Goal: Contribute content: Add original content to the website for others to see

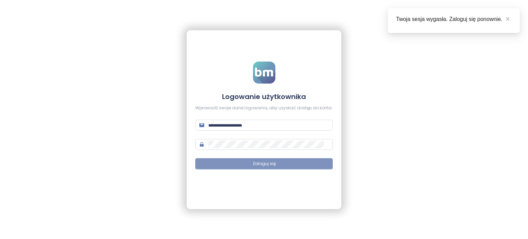
type input "**********"
click at [265, 168] on button "Zaloguj się" at bounding box center [264, 163] width 138 height 11
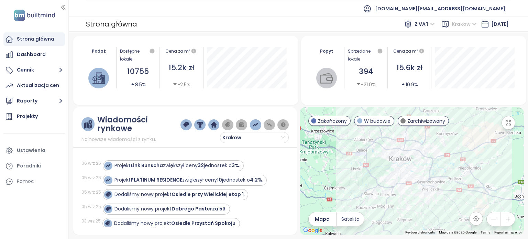
click at [461, 24] on span "Krakow" at bounding box center [464, 24] width 25 height 10
click at [450, 51] on div "[GEOGRAPHIC_DATA]" at bounding box center [470, 49] width 51 height 8
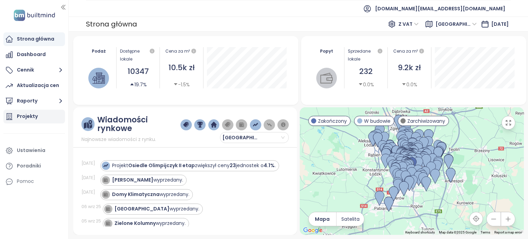
click at [22, 119] on div "Projekty" at bounding box center [27, 116] width 21 height 9
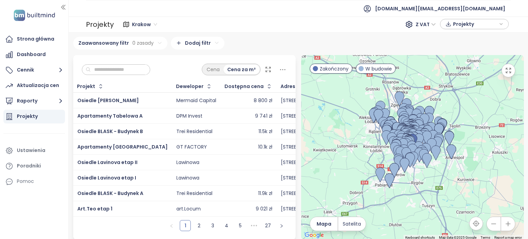
click at [265, 70] on icon at bounding box center [268, 69] width 7 height 7
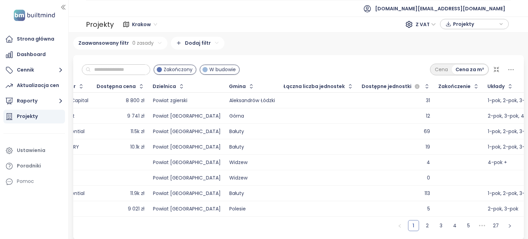
scroll to position [0, 139]
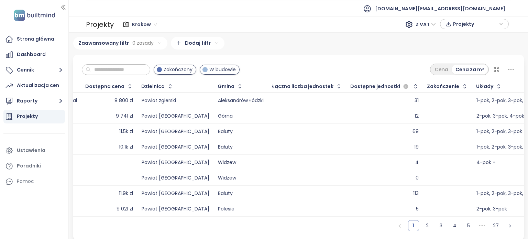
click at [157, 221] on div "1 2 3 4 5 ••• 27" at bounding box center [298, 228] width 451 height 23
drag, startPoint x: 157, startPoint y: 221, endPoint x: 153, endPoint y: 222, distance: 4.1
click at [153, 222] on div "1 2 3 4 5 ••• 27" at bounding box center [298, 228] width 451 height 23
click at [155, 221] on div "1 2 3 4 5 ••• 27" at bounding box center [298, 228] width 451 height 23
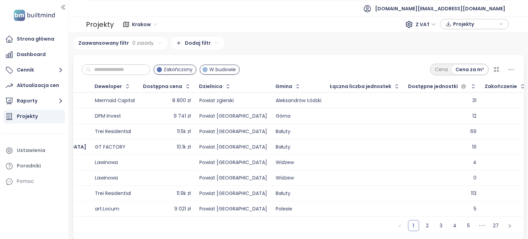
scroll to position [0, 0]
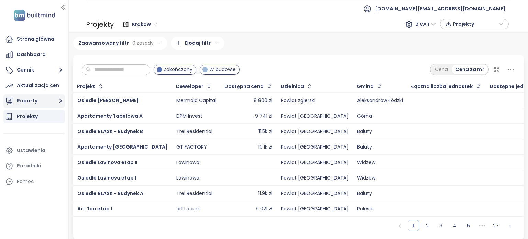
click at [58, 102] on icon "button" at bounding box center [60, 101] width 9 height 9
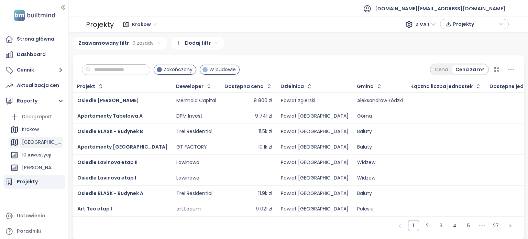
click at [34, 143] on div "[GEOGRAPHIC_DATA]" at bounding box center [36, 142] width 55 height 11
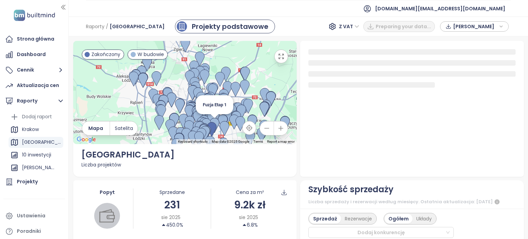
drag, startPoint x: 214, startPoint y: 119, endPoint x: 206, endPoint y: 99, distance: 21.6
click at [210, 92] on div at bounding box center [297, 92] width 224 height 0
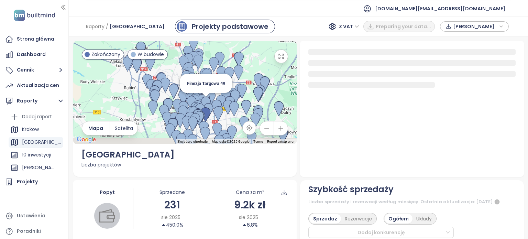
drag, startPoint x: 206, startPoint y: 99, endPoint x: 202, endPoint y: 96, distance: 5.2
click at [202, 97] on img at bounding box center [206, 104] width 10 height 15
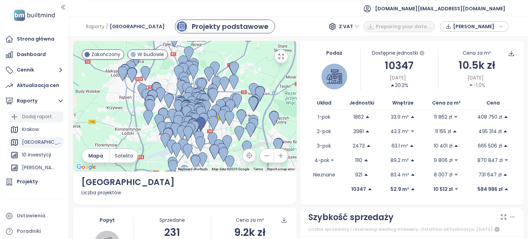
click at [40, 117] on div "Dodaj raport" at bounding box center [37, 116] width 30 height 9
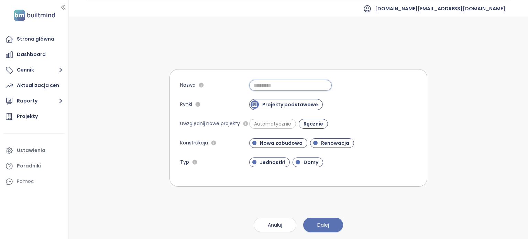
click at [285, 85] on input "Nazwa" at bounding box center [290, 85] width 83 height 11
type input "****"
click at [327, 228] on span "Dalej" at bounding box center [323, 225] width 12 height 8
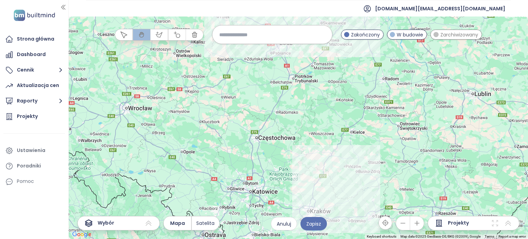
drag, startPoint x: 370, startPoint y: 191, endPoint x: 369, endPoint y: 194, distance: 3.5
click at [368, 194] on div at bounding box center [298, 128] width 459 height 222
click at [370, 195] on div at bounding box center [298, 128] width 459 height 222
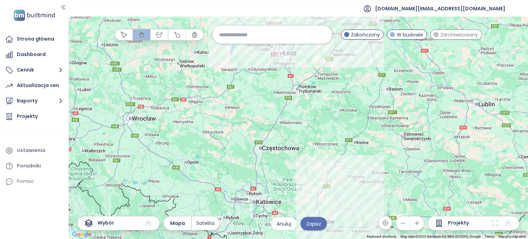
drag, startPoint x: 329, startPoint y: 93, endPoint x: 337, endPoint y: 192, distance: 99.0
click at [337, 192] on div at bounding box center [298, 128] width 459 height 222
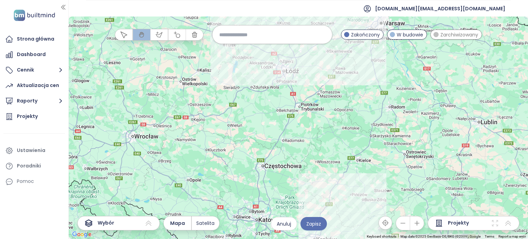
drag, startPoint x: 298, startPoint y: 90, endPoint x: 305, endPoint y: 170, distance: 79.7
click at [305, 170] on div at bounding box center [298, 128] width 459 height 222
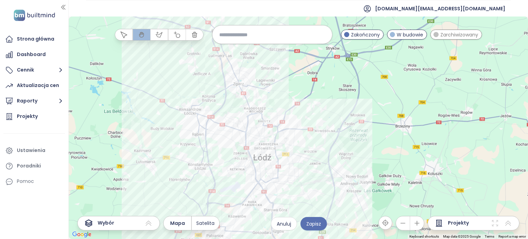
drag, startPoint x: 333, startPoint y: 157, endPoint x: 320, endPoint y: 145, distance: 17.3
click at [337, 133] on div at bounding box center [298, 128] width 459 height 222
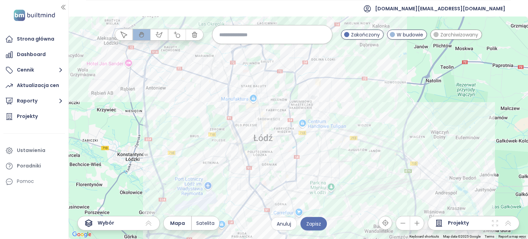
drag, startPoint x: 303, startPoint y: 169, endPoint x: 322, endPoint y: 154, distance: 24.5
click at [322, 154] on div at bounding box center [298, 128] width 459 height 222
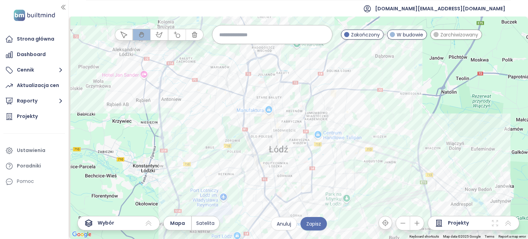
drag, startPoint x: 330, startPoint y: 92, endPoint x: 335, endPoint y: 114, distance: 22.5
click at [337, 114] on div at bounding box center [298, 128] width 459 height 222
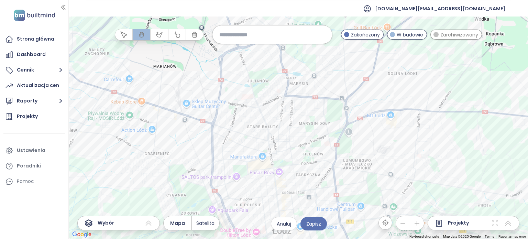
drag, startPoint x: 322, startPoint y: 95, endPoint x: 319, endPoint y: 160, distance: 65.0
click at [319, 160] on div at bounding box center [298, 128] width 459 height 222
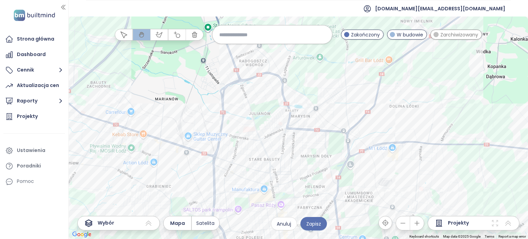
drag, startPoint x: 265, startPoint y: 75, endPoint x: 287, endPoint y: 152, distance: 80.1
click at [287, 152] on div at bounding box center [298, 128] width 459 height 222
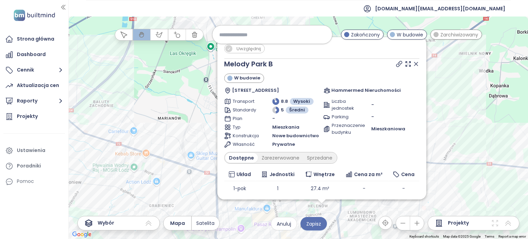
click at [413, 63] on icon at bounding box center [416, 64] width 7 height 7
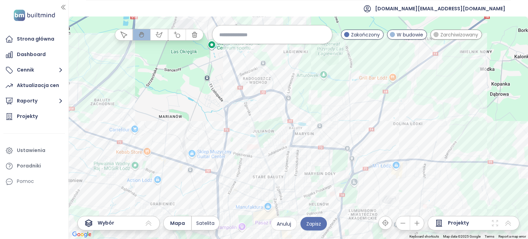
drag, startPoint x: 376, startPoint y: 145, endPoint x: 375, endPoint y: 135, distance: 9.7
click at [380, 135] on div at bounding box center [298, 128] width 459 height 222
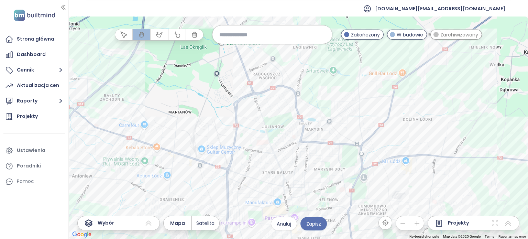
drag, startPoint x: 214, startPoint y: 84, endPoint x: 219, endPoint y: 94, distance: 11.2
click at [219, 94] on div at bounding box center [298, 128] width 459 height 222
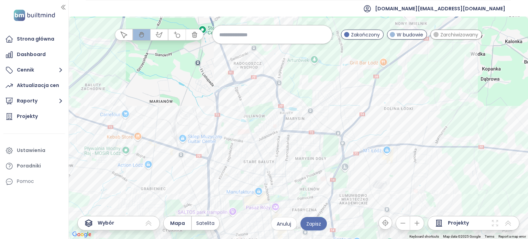
drag, startPoint x: 195, startPoint y: 165, endPoint x: 175, endPoint y: 154, distance: 23.4
click at [175, 154] on div at bounding box center [298, 128] width 459 height 222
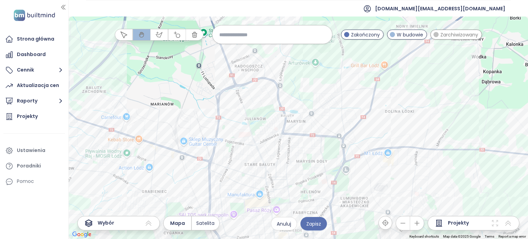
drag, startPoint x: 120, startPoint y: 88, endPoint x: 124, endPoint y: 91, distance: 5.4
click at [124, 91] on div at bounding box center [298, 128] width 459 height 222
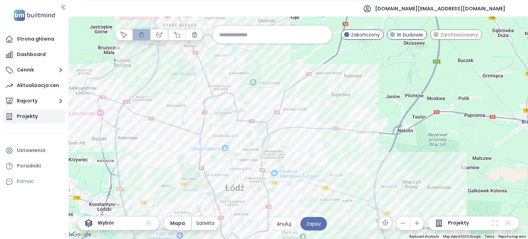
click at [45, 114] on div "Projekty" at bounding box center [34, 117] width 62 height 14
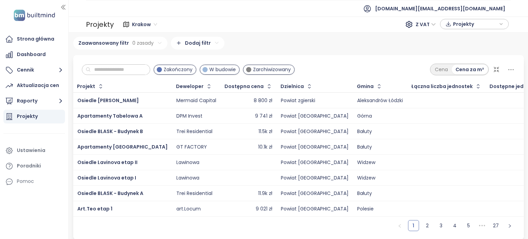
click at [225, 99] on div "8 800 zł" at bounding box center [248, 100] width 47 height 8
click at [493, 69] on icon at bounding box center [496, 69] width 7 height 7
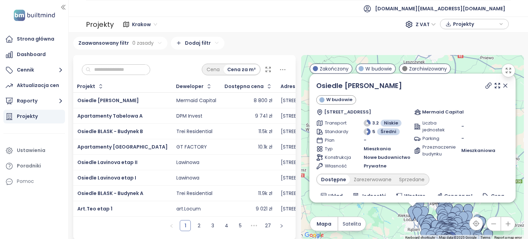
click at [460, 87] on div "Osiedle [PERSON_NAME]" at bounding box center [412, 85] width 193 height 10
click at [379, 87] on link "Osiedle [PERSON_NAME]" at bounding box center [359, 86] width 86 height 10
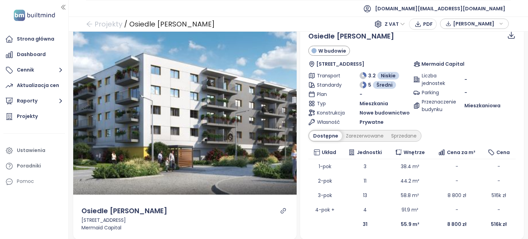
scroll to position [11, 0]
